Goal: Task Accomplishment & Management: Manage account settings

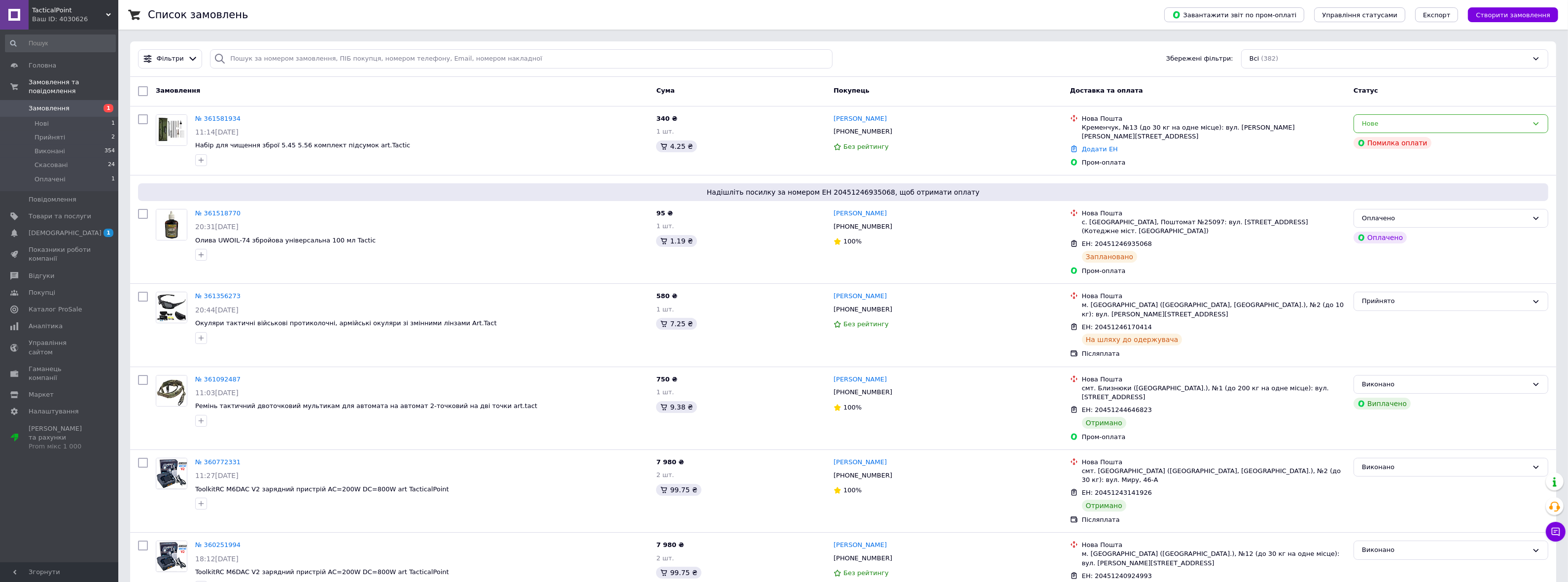
click at [60, 104] on span "Замовлення" at bounding box center [49, 108] width 41 height 9
click at [71, 105] on link "Замовлення 1" at bounding box center [60, 108] width 121 height 17
